Goal: Task Accomplishment & Management: Use online tool/utility

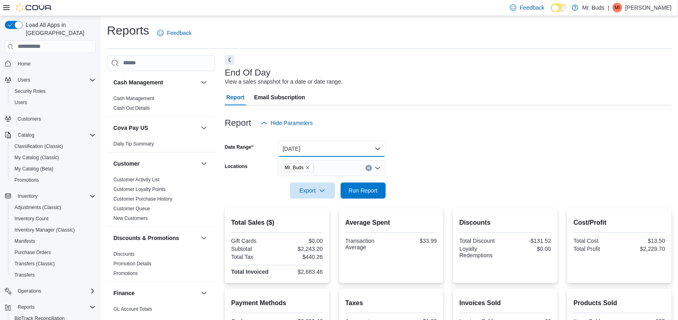
click at [364, 149] on button "[DATE]" at bounding box center [332, 149] width 108 height 16
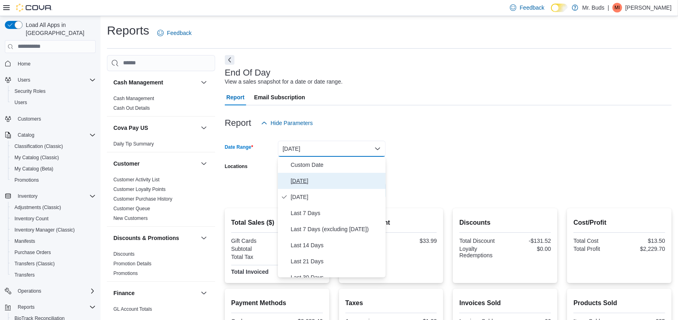
click at [352, 177] on span "[DATE]" at bounding box center [337, 181] width 92 height 10
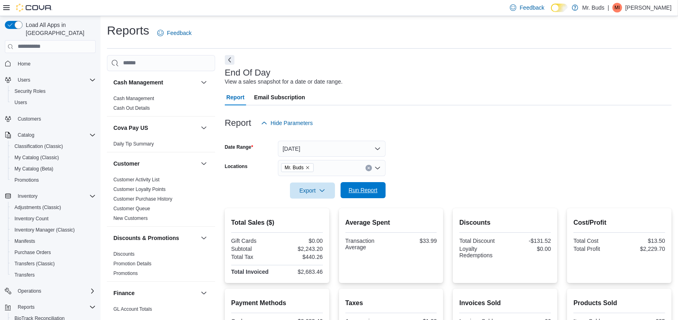
click at [376, 190] on span "Run Report" at bounding box center [362, 190] width 29 height 8
drag, startPoint x: 359, startPoint y: 189, endPoint x: 451, endPoint y: 166, distance: 95.8
click at [354, 187] on span "Run Report" at bounding box center [362, 191] width 29 height 8
click at [568, 11] on label "Dark Mode" at bounding box center [559, 8] width 17 height 8
click at [568, 10] on label "Dark Mode" at bounding box center [559, 8] width 17 height 8
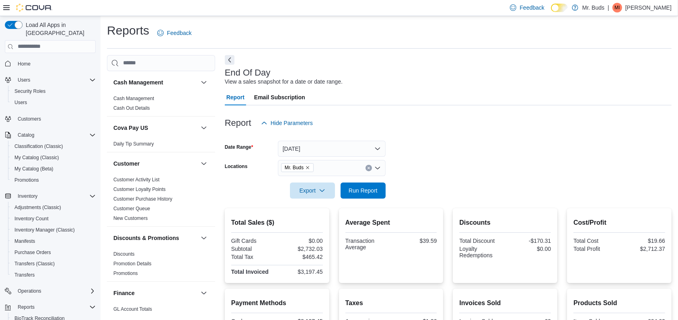
click at [562, 8] on icon at bounding box center [559, 8] width 4 height 4
click at [544, 10] on span "Feedback" at bounding box center [531, 8] width 25 height 8
click at [585, 57] on div "End Of Day View a sales snapshot for a date or date range. Report Email Subscri…" at bounding box center [448, 296] width 447 height 482
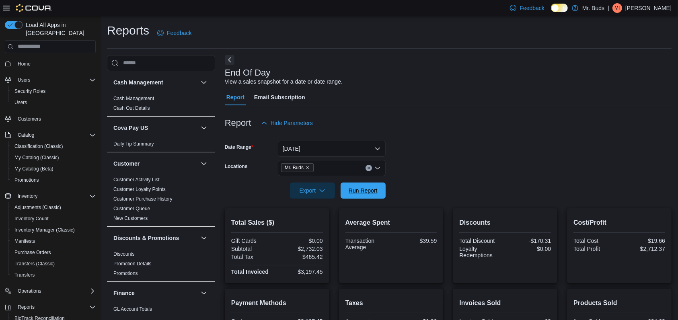
drag, startPoint x: 351, startPoint y: 195, endPoint x: 428, endPoint y: 137, distance: 96.8
click at [351, 195] on span "Run Report" at bounding box center [362, 190] width 35 height 16
click at [404, 72] on div "End Of Day View a sales snapshot for a date or date range." at bounding box center [446, 77] width 443 height 18
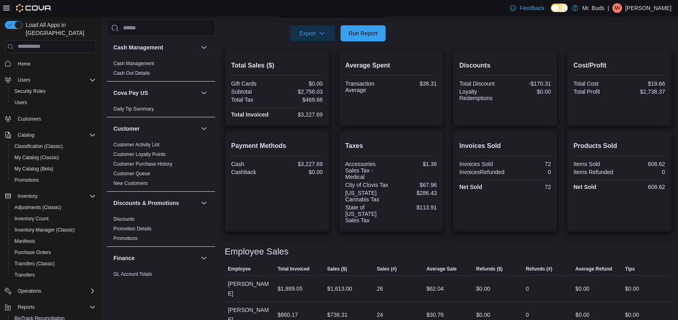
scroll to position [53, 0]
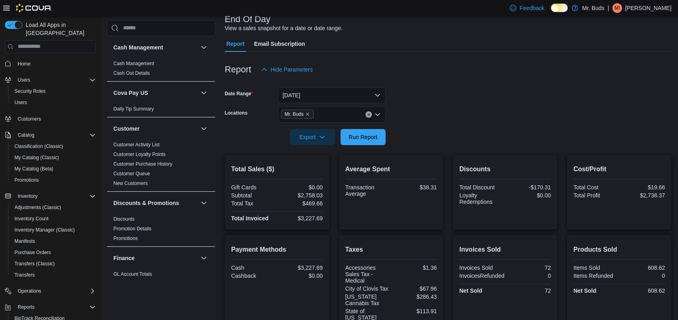
click at [486, 112] on form "Date Range [DATE] Locations Mr. Buds Export Run Report" at bounding box center [448, 112] width 447 height 68
drag, startPoint x: 460, startPoint y: 130, endPoint x: 371, endPoint y: 40, distance: 126.5
click at [371, 40] on div "Report Email Subscription" at bounding box center [448, 44] width 447 height 16
click at [360, 136] on span "Run Report" at bounding box center [362, 137] width 29 height 8
click at [310, 112] on icon "Remove Mr. Buds from selection in this group" at bounding box center [307, 114] width 5 height 5
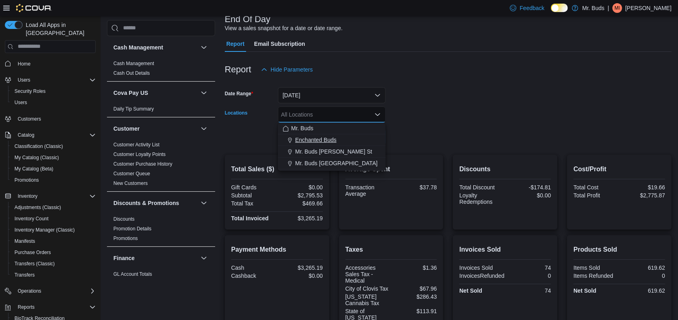
click at [310, 136] on span "Enchanted Buds" at bounding box center [315, 140] width 41 height 8
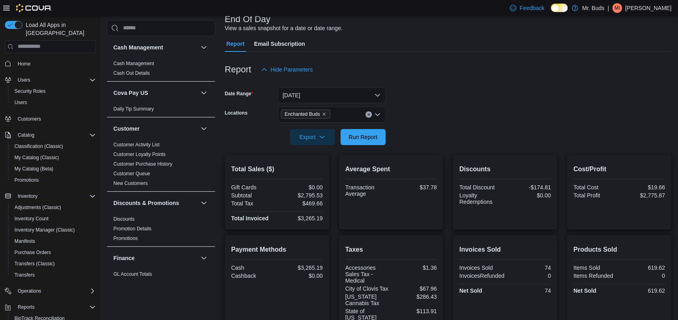
click at [455, 98] on form "Date Range [DATE] Locations Enchanted Buds Export Run Report" at bounding box center [448, 112] width 447 height 68
click at [367, 133] on span "Run Report" at bounding box center [362, 137] width 29 height 8
click at [367, 113] on icon "Clear input" at bounding box center [368, 114] width 3 height 3
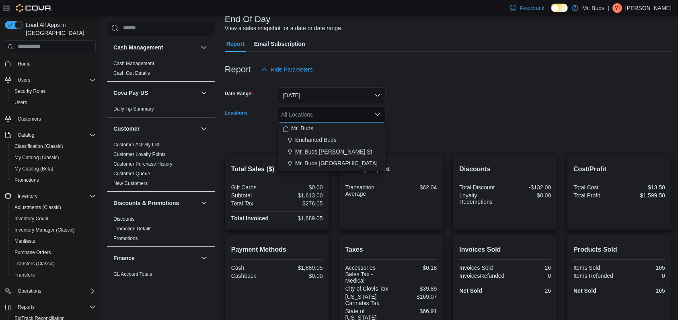
click at [315, 148] on span "Mr. Buds [PERSON_NAME] St" at bounding box center [333, 152] width 77 height 8
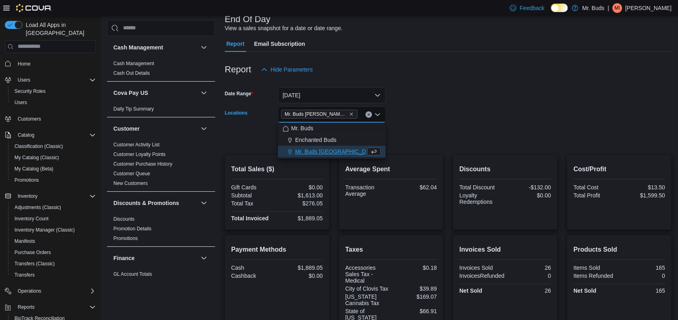
click at [429, 129] on div at bounding box center [448, 126] width 447 height 6
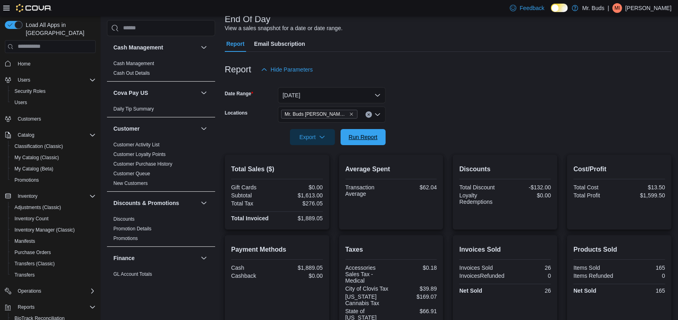
click at [369, 137] on span "Run Report" at bounding box center [362, 137] width 29 height 8
click at [367, 113] on icon "Clear input" at bounding box center [368, 114] width 2 height 2
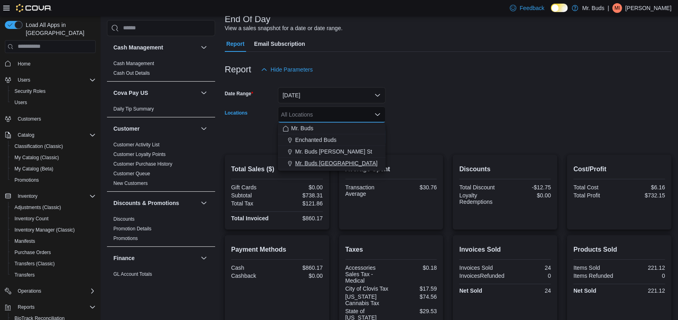
click at [335, 158] on button "Mr. Buds [GEOGRAPHIC_DATA]" at bounding box center [332, 164] width 108 height 12
click at [445, 125] on div at bounding box center [448, 126] width 447 height 6
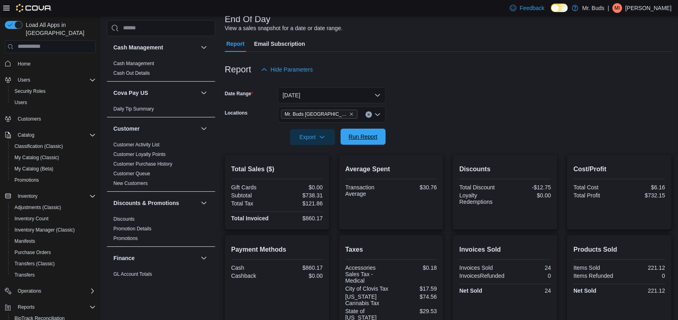
click at [367, 138] on span "Run Report" at bounding box center [362, 137] width 29 height 8
click at [367, 115] on icon "Clear input" at bounding box center [368, 114] width 2 height 2
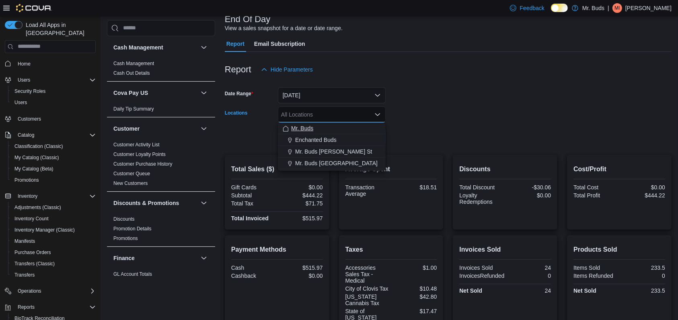
click at [351, 124] on div "Mr. Buds" at bounding box center [332, 128] width 98 height 8
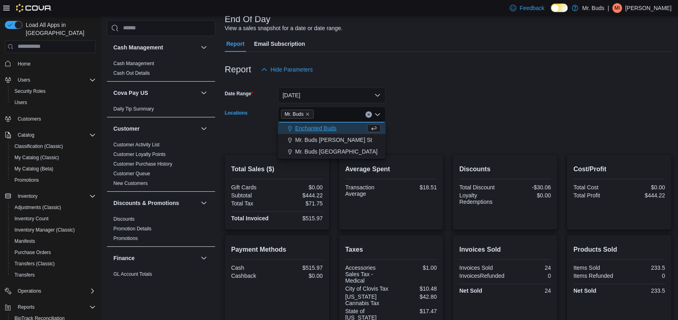
click at [426, 128] on div at bounding box center [448, 126] width 447 height 6
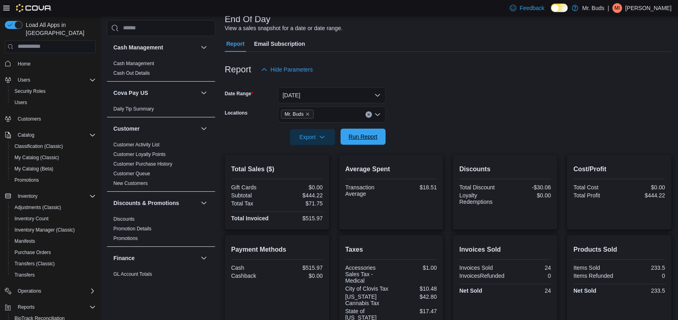
click at [380, 135] on span "Run Report" at bounding box center [362, 137] width 35 height 16
click at [361, 130] on span "Run Report" at bounding box center [362, 137] width 35 height 16
click at [607, 34] on div "End Of Day View a sales snapshot for a date or date range. Report Email Subscri…" at bounding box center [448, 243] width 447 height 482
drag, startPoint x: 607, startPoint y: 34, endPoint x: 529, endPoint y: 49, distance: 79.0
click at [529, 49] on div "Report Email Subscription" at bounding box center [448, 44] width 447 height 16
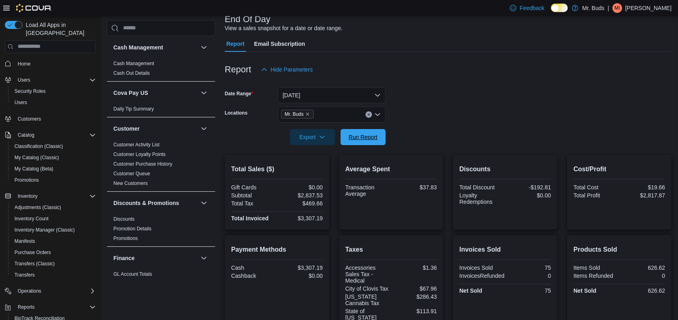
click at [352, 142] on span "Run Report" at bounding box center [362, 137] width 35 height 16
drag, startPoint x: 352, startPoint y: 131, endPoint x: 547, endPoint y: 154, distance: 196.2
click at [352, 131] on span "Run Report" at bounding box center [362, 137] width 35 height 16
click at [600, 70] on div "Report Hide Parameters" at bounding box center [448, 69] width 447 height 16
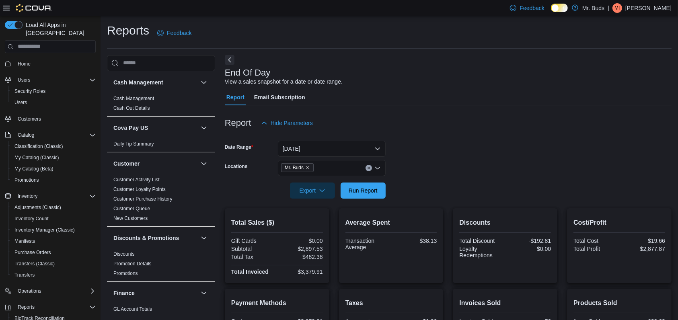
click at [579, 9] on link at bounding box center [575, 8] width 8 height 16
click at [349, 202] on div at bounding box center [448, 204] width 447 height 10
click at [355, 193] on span "Run Report" at bounding box center [362, 190] width 29 height 8
click at [366, 168] on button "Clear input" at bounding box center [368, 168] width 6 height 6
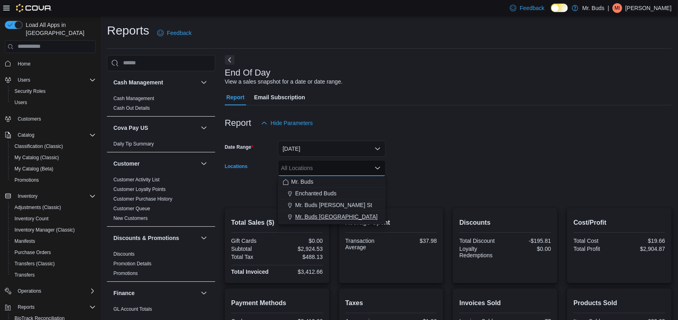
click at [344, 213] on span "Mr. Buds [GEOGRAPHIC_DATA]" at bounding box center [336, 217] width 82 height 8
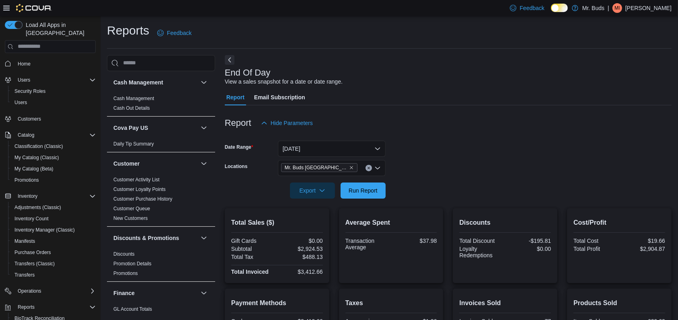
click at [461, 163] on form "Date Range [DATE] Locations Mr. Buds [GEOGRAPHIC_DATA] Export Run Report" at bounding box center [448, 165] width 447 height 68
drag, startPoint x: 354, startPoint y: 189, endPoint x: 569, endPoint y: 183, distance: 214.7
click at [353, 189] on span "Run Report" at bounding box center [362, 191] width 29 height 8
click at [370, 167] on button "Clear input" at bounding box center [368, 168] width 6 height 6
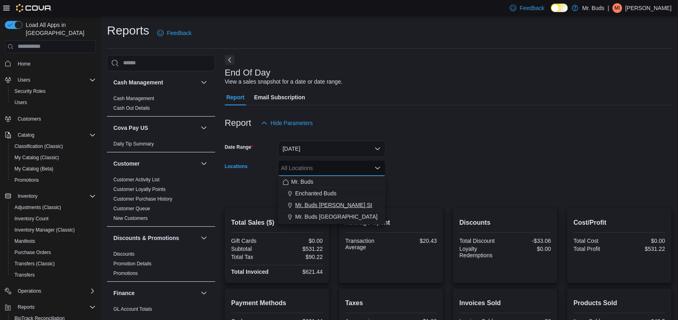
click at [363, 199] on div "Mr. Buds Enchanted Buds Mr. [PERSON_NAME] St Mr. Buds [GEOGRAPHIC_DATA]" at bounding box center [332, 199] width 108 height 47
click at [357, 199] on button "Mr. Buds [PERSON_NAME] St" at bounding box center [332, 205] width 108 height 12
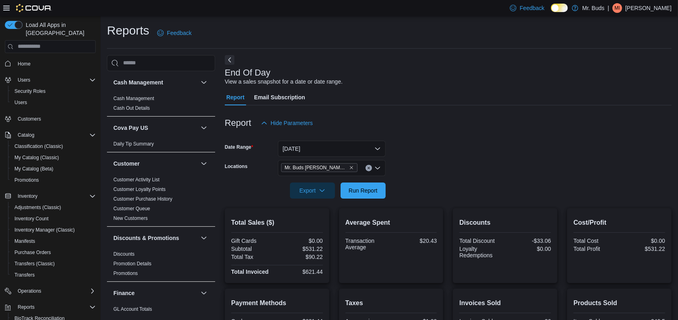
click at [407, 175] on form "Date Range [DATE] Locations Mr. Buds [PERSON_NAME] St Export Run Report" at bounding box center [448, 165] width 447 height 68
click at [357, 201] on div at bounding box center [448, 204] width 447 height 10
drag, startPoint x: 362, startPoint y: 195, endPoint x: 357, endPoint y: 199, distance: 6.3
click at [356, 202] on div "Report Hide Parameters Date Range [DATE] Locations Mr. Buds [PERSON_NAME] St Ex…" at bounding box center [448, 295] width 447 height 380
drag, startPoint x: 363, startPoint y: 195, endPoint x: 367, endPoint y: 191, distance: 5.5
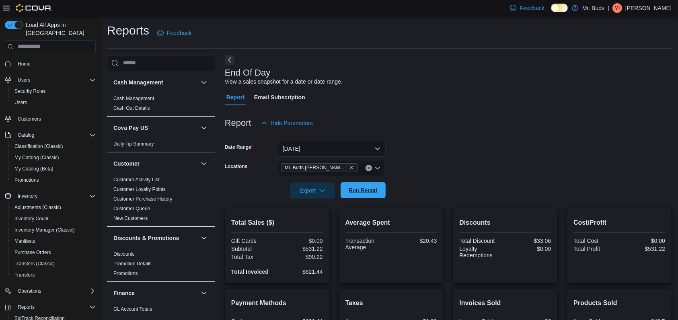
click at [362, 196] on span "Run Report" at bounding box center [362, 190] width 35 height 16
click at [349, 169] on icon "Remove Mr. Buds Norris St from selection in this group" at bounding box center [351, 167] width 5 height 5
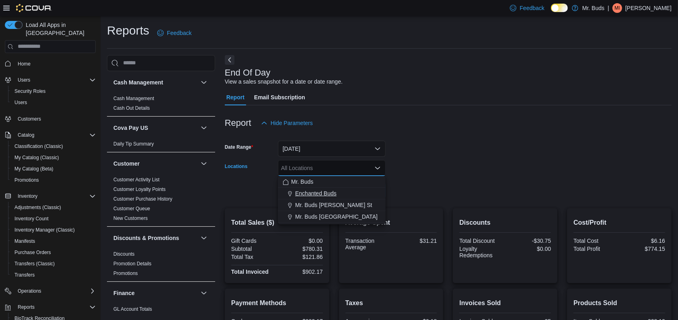
click at [315, 197] on span "Enchanted Buds" at bounding box center [315, 193] width 41 height 8
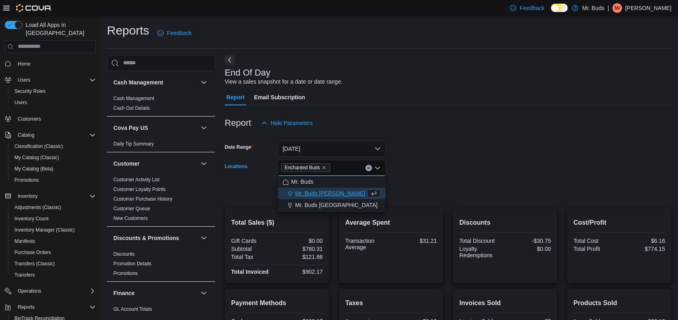
click at [404, 177] on div at bounding box center [448, 179] width 447 height 6
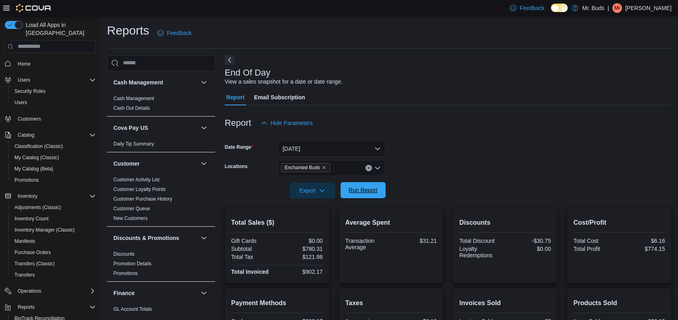
drag, startPoint x: 358, startPoint y: 192, endPoint x: 362, endPoint y: 186, distance: 7.2
click at [359, 191] on span "Run Report" at bounding box center [362, 190] width 29 height 8
